Goal: Task Accomplishment & Management: Use online tool/utility

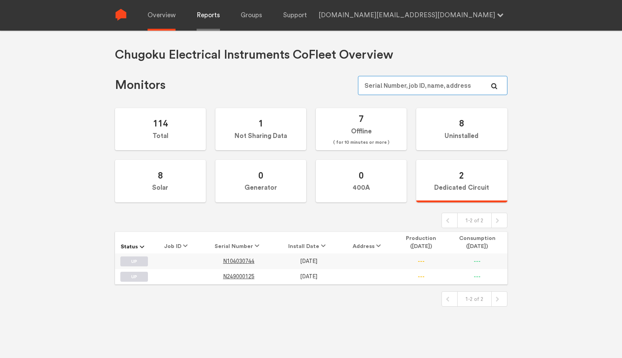
type input "[DOMAIN_NAME][EMAIL_ADDRESS][DOMAIN_NAME]"
click at [209, 19] on link "Reports" at bounding box center [208, 15] width 23 height 31
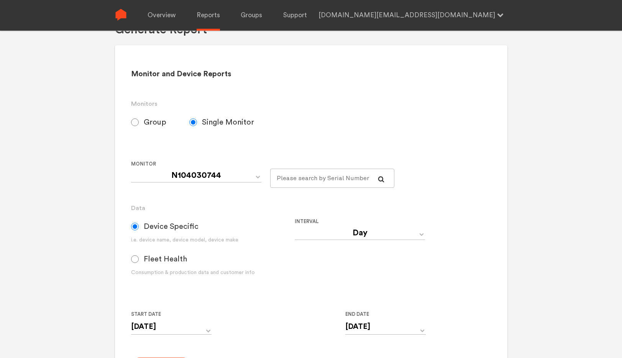
scroll to position [51, 0]
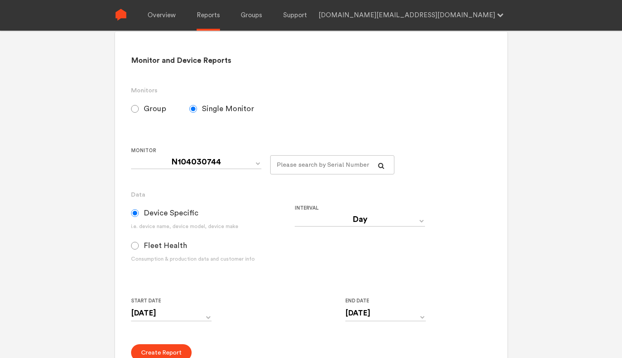
click at [136, 109] on input "Group" at bounding box center [135, 109] width 8 height 8
radio input "true"
radio input "false"
click at [256, 162] on select "Chugoku Electrical Instruments Default Group CHK Orange Box Pilot CHK Gray Box …" at bounding box center [196, 162] width 130 height 14
click at [131, 155] on select "Chugoku Electrical Instruments Default Group CHK Orange Box Pilot CHK Gray Box …" at bounding box center [196, 162] width 130 height 14
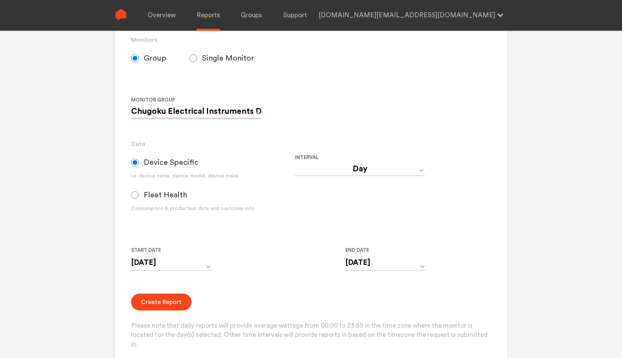
scroll to position [102, 0]
click at [175, 264] on input "[DATE]" at bounding box center [171, 262] width 80 height 16
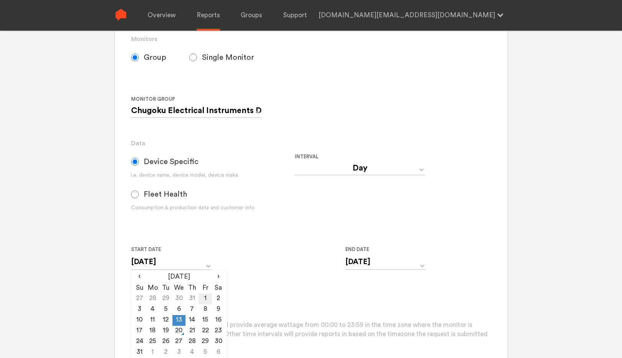
click at [205, 300] on td "1" at bounding box center [204, 298] width 13 height 11
type input "[DATE]"
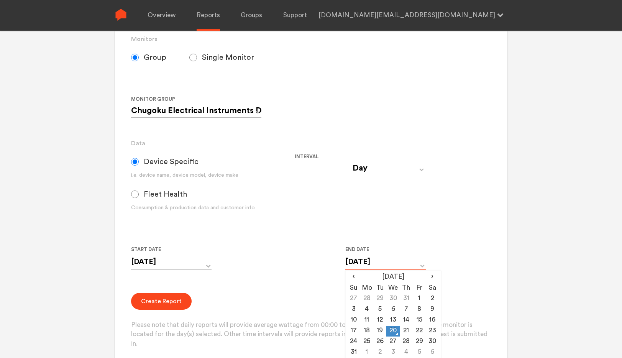
click at [369, 264] on input "[DATE]" at bounding box center [385, 262] width 80 height 16
click at [419, 295] on td "1" at bounding box center [419, 298] width 13 height 11
type input "[DATE]"
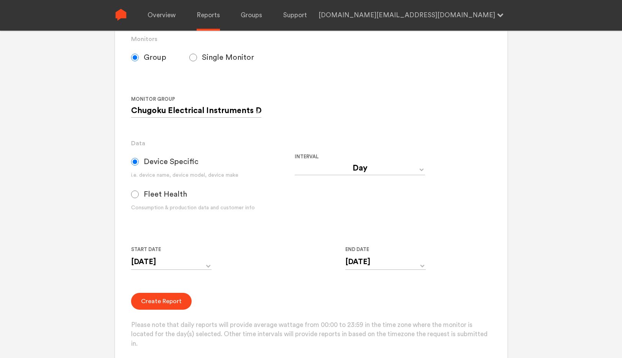
click at [307, 206] on div "Interval Day Year Month Week Hour 30 Minute 15 Minute 5 Minute Minute" at bounding box center [377, 188] width 164 height 72
click at [164, 300] on button "Create Report" at bounding box center [161, 301] width 61 height 17
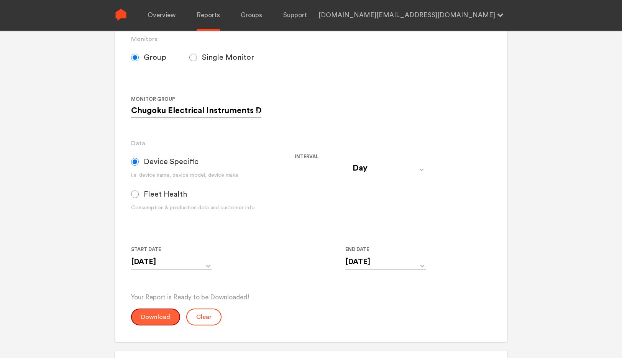
click at [159, 319] on button "Download" at bounding box center [155, 316] width 49 height 17
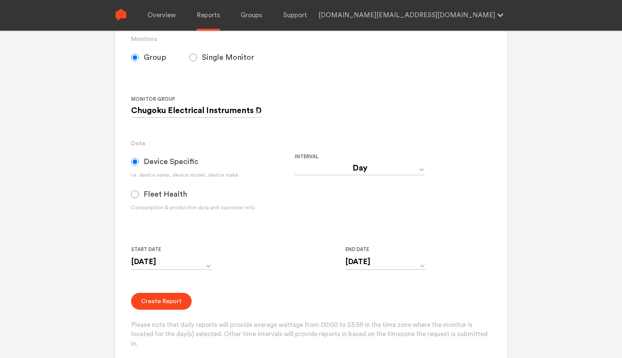
click at [468, 232] on form "Group Single Monitor Monitor Group Chugoku Electrical Instruments Default Group…" at bounding box center [311, 198] width 360 height 301
